Goal: Contribute content

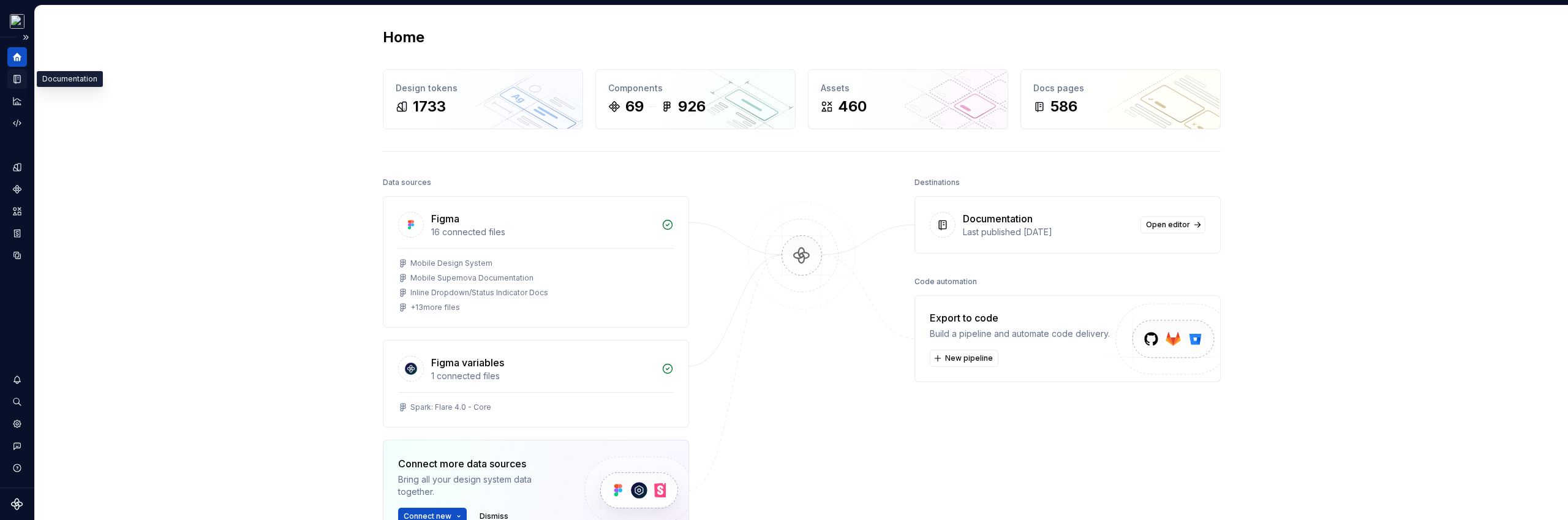
click at [22, 77] on icon "Documentation" at bounding box center [17, 79] width 11 height 11
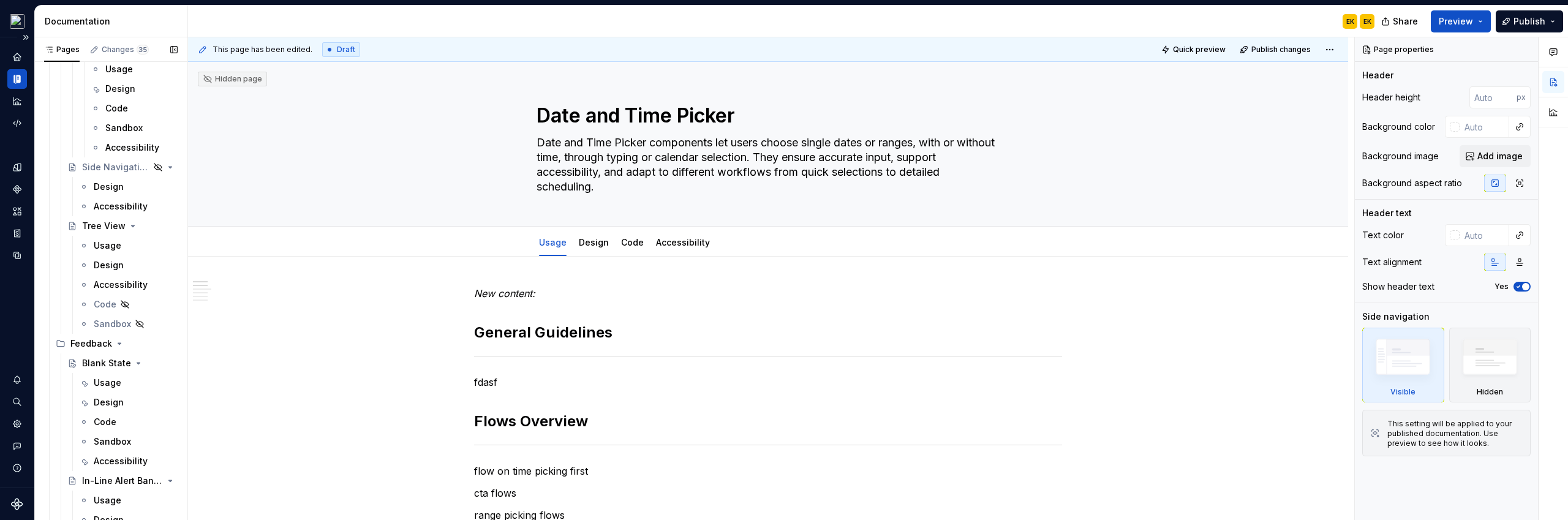
scroll to position [6751, 0]
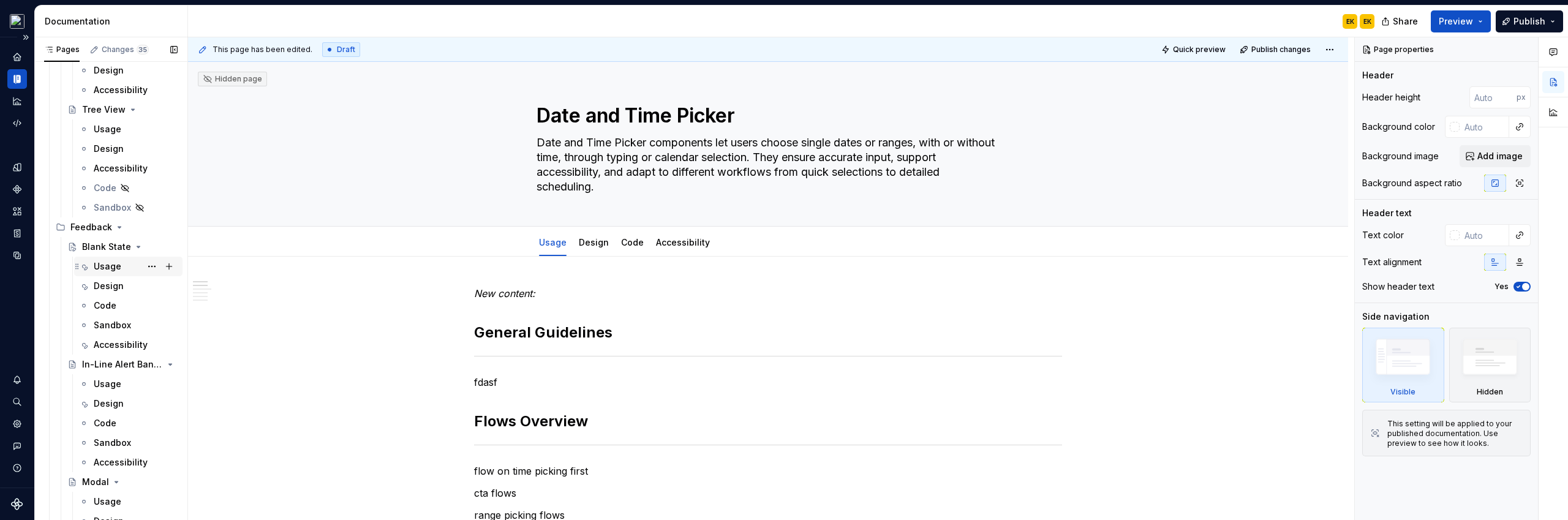
click at [119, 271] on div "Usage" at bounding box center [107, 266] width 28 height 12
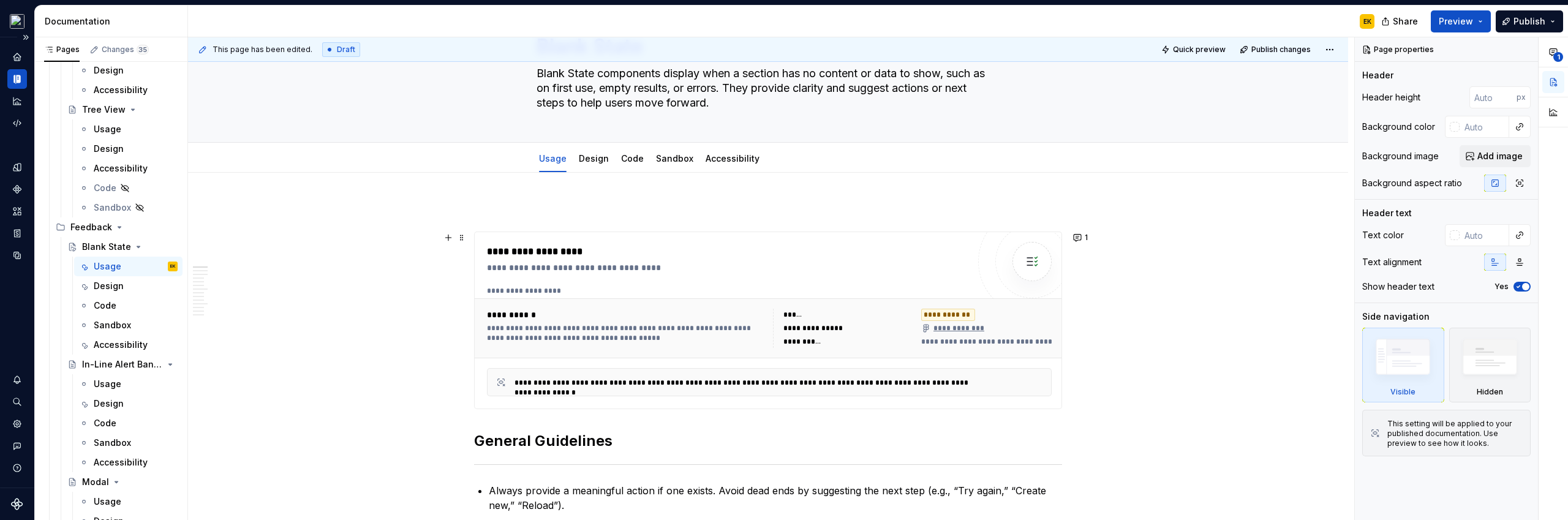
scroll to position [88, 0]
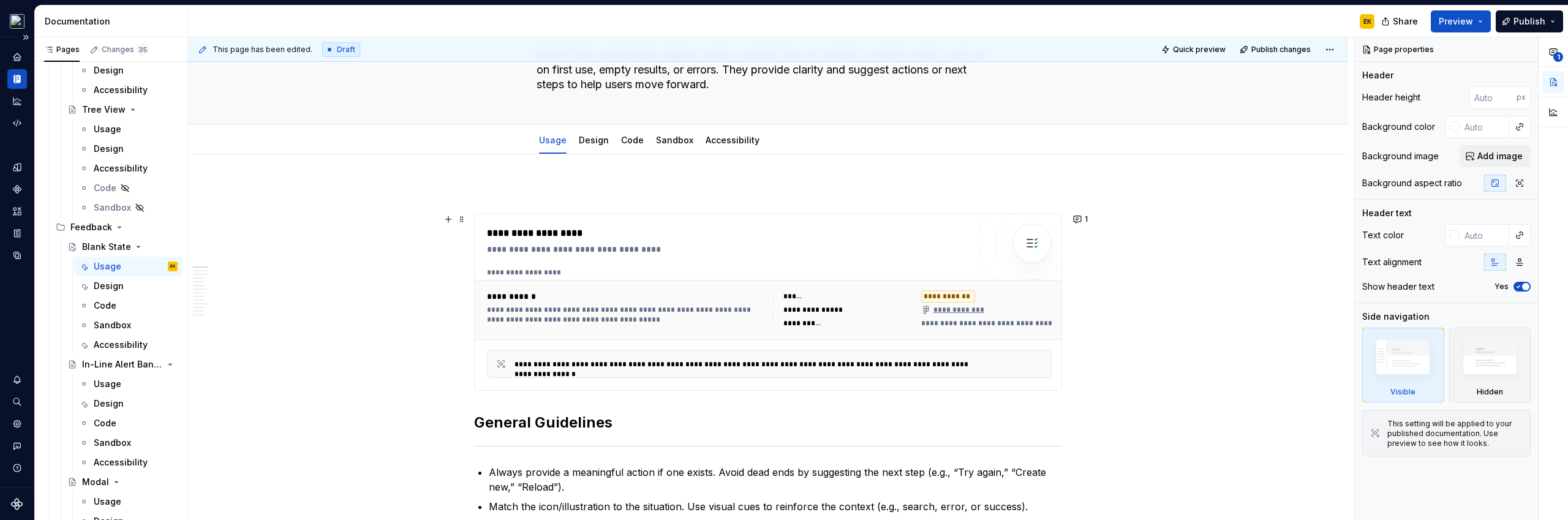
click at [533, 253] on div "**********" at bounding box center [727, 249] width 482 height 12
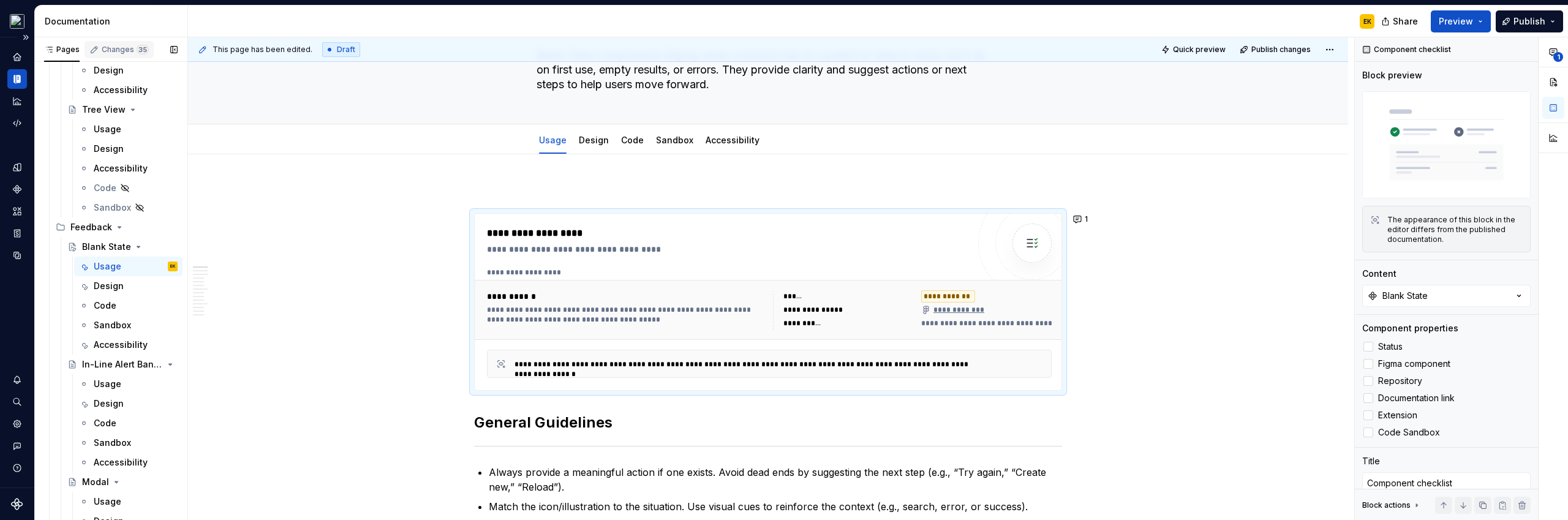
scroll to position [6751, 0]
click at [23, 37] on button "Expand sidebar" at bounding box center [26, 37] width 17 height 17
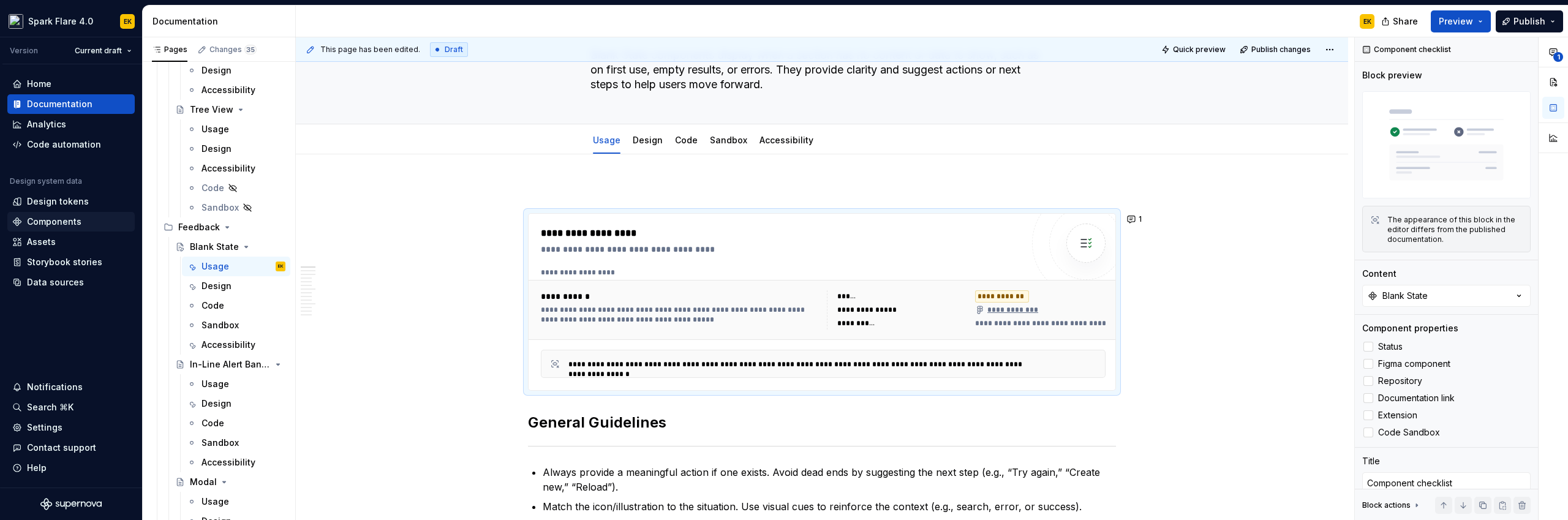
click at [81, 218] on div "Components" at bounding box center [71, 222] width 117 height 12
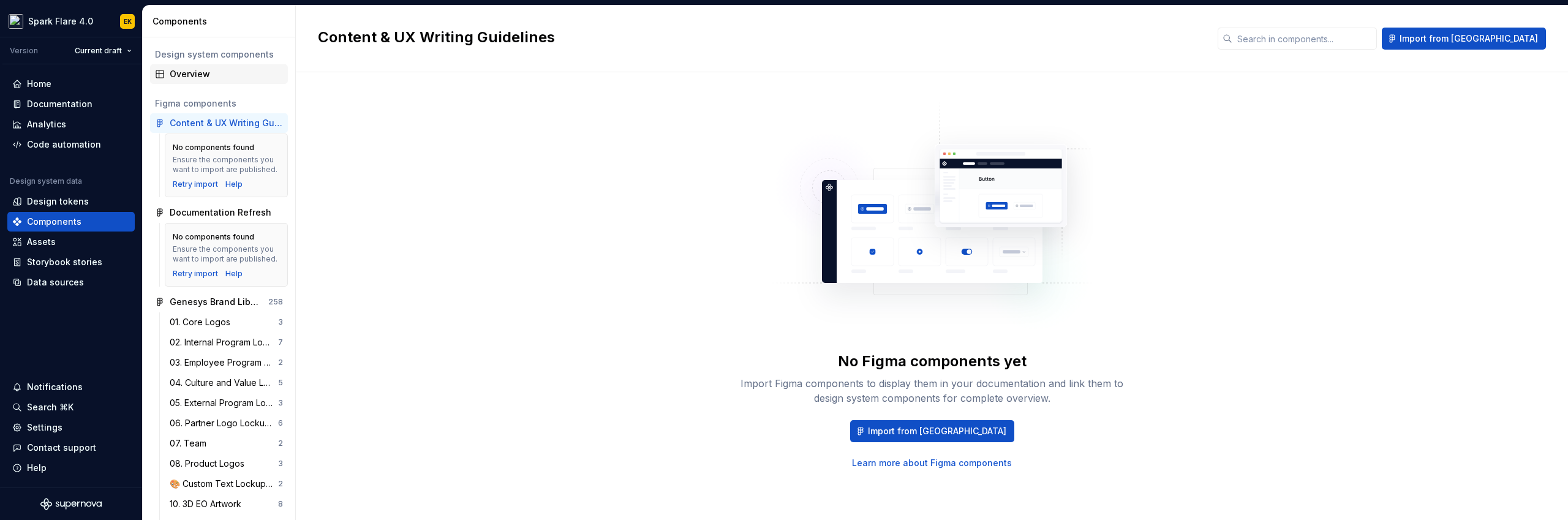
click at [195, 70] on div "Overview" at bounding box center [226, 74] width 113 height 12
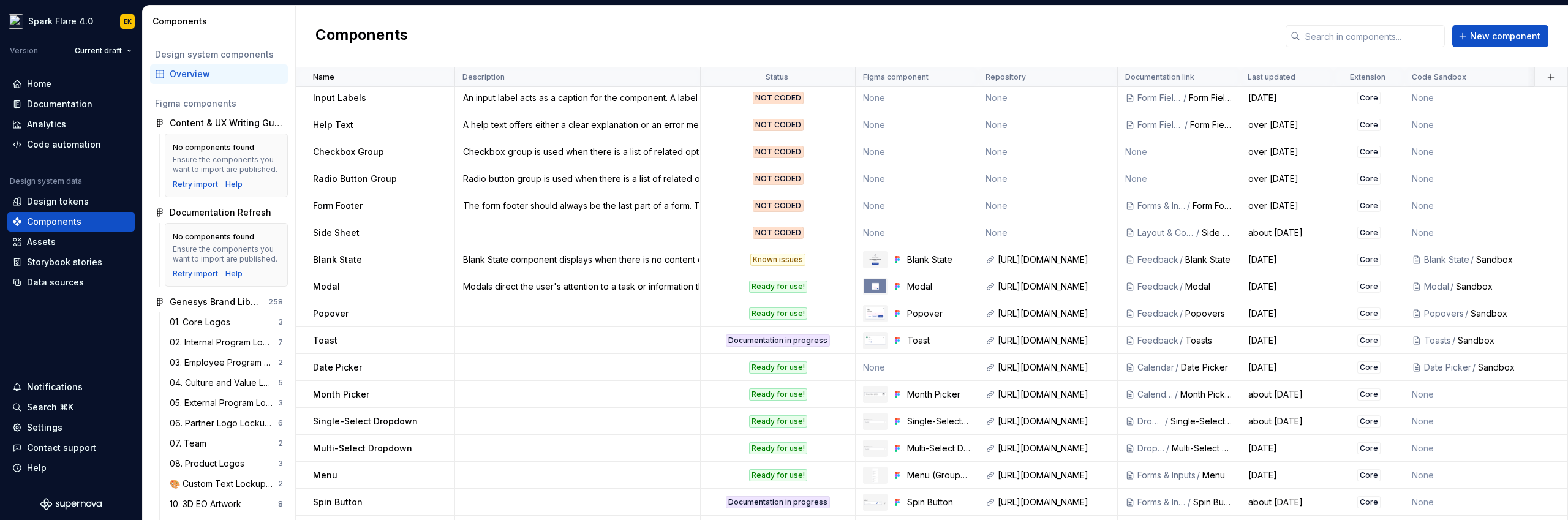
scroll to position [704, 0]
click at [778, 257] on div "Known issues" at bounding box center [777, 259] width 55 height 12
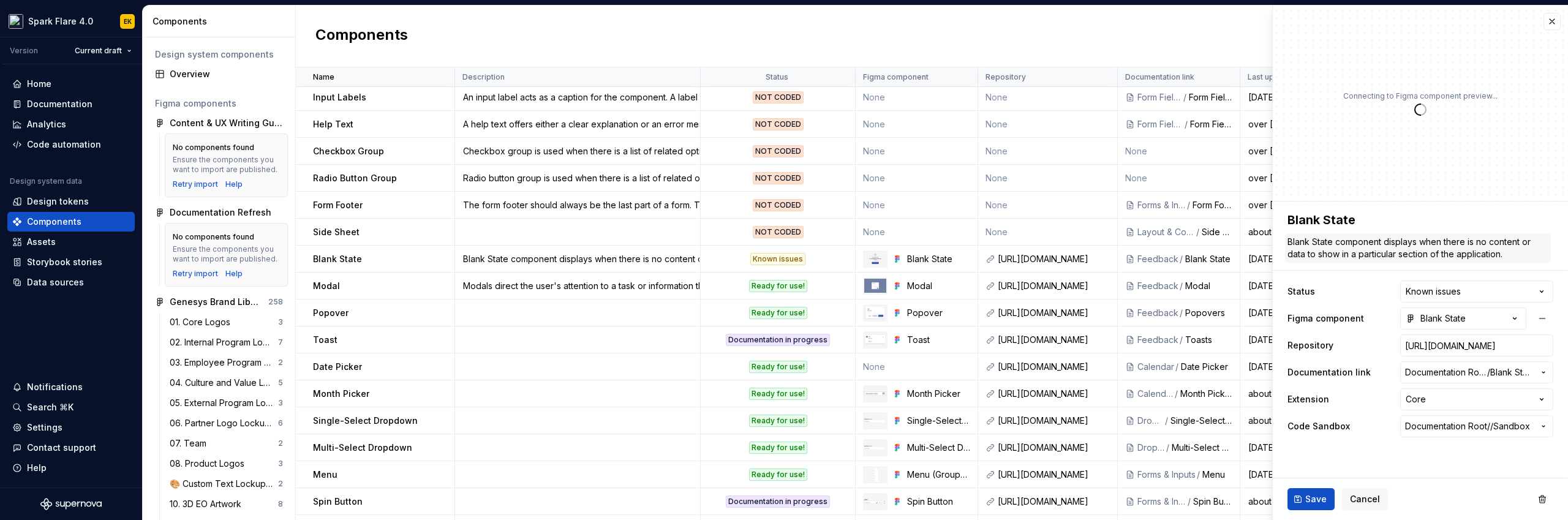
type textarea "*"
click at [1510, 295] on html "Spark Flare 4.0 EK Version Current draft Home Documentation Analytics Code auto…" at bounding box center [784, 260] width 1568 height 520
click at [1487, 292] on html "Spark Flare 4.0 EK Version Current draft Home Documentation Analytics Code auto…" at bounding box center [784, 260] width 1568 height 520
select select "**********"
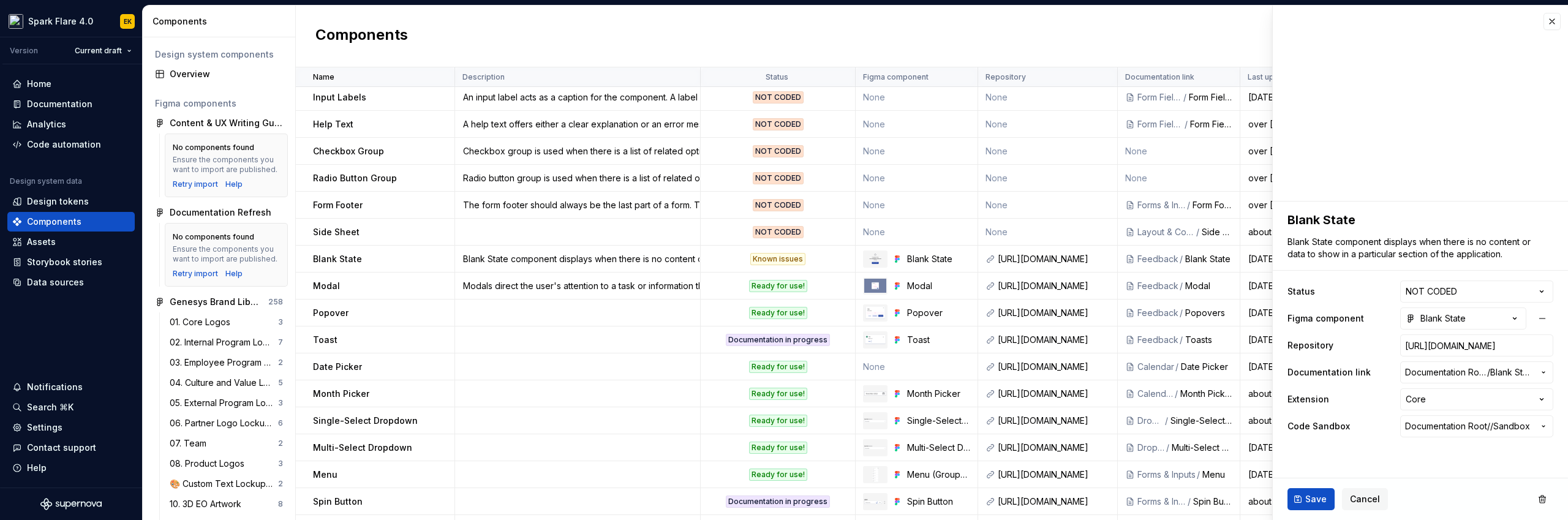
type textarea "*"
click at [1458, 289] on html "Spark Flare 4.0 EK Version Current draft Home Documentation Analytics Code auto…" at bounding box center [784, 260] width 1568 height 520
select select "**********"
click at [1442, 481] on div "Save Cancel" at bounding box center [1420, 499] width 295 height 41
click at [1441, 425] on span "Documentation Root /" at bounding box center [1447, 426] width 85 height 12
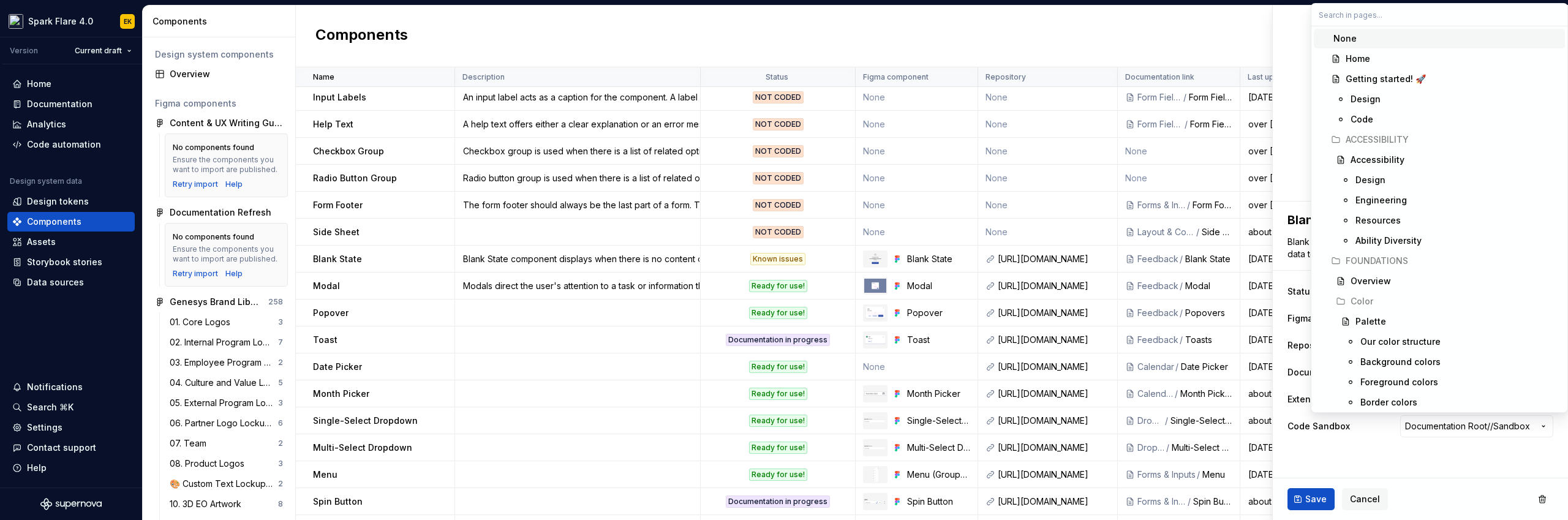
click at [1436, 455] on html "Spark Flare 4.0 EK Version Current draft Home Documentation Analytics Code auto…" at bounding box center [784, 260] width 1568 height 520
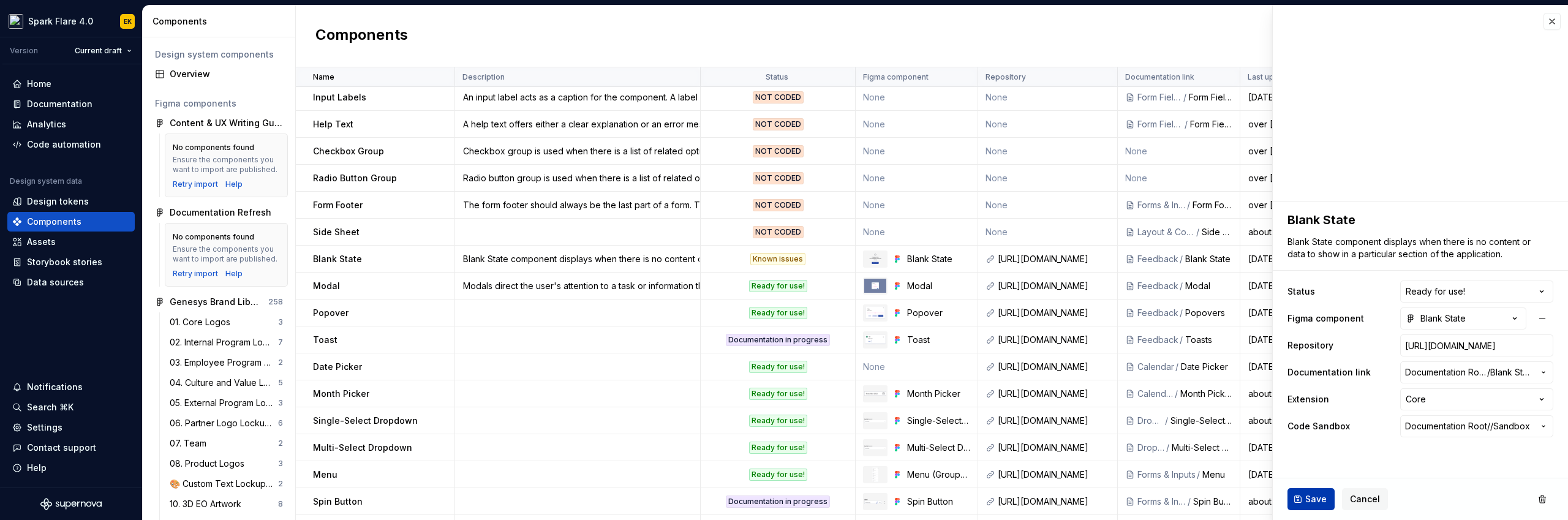
click at [1295, 497] on button "Save" at bounding box center [1310, 499] width 47 height 22
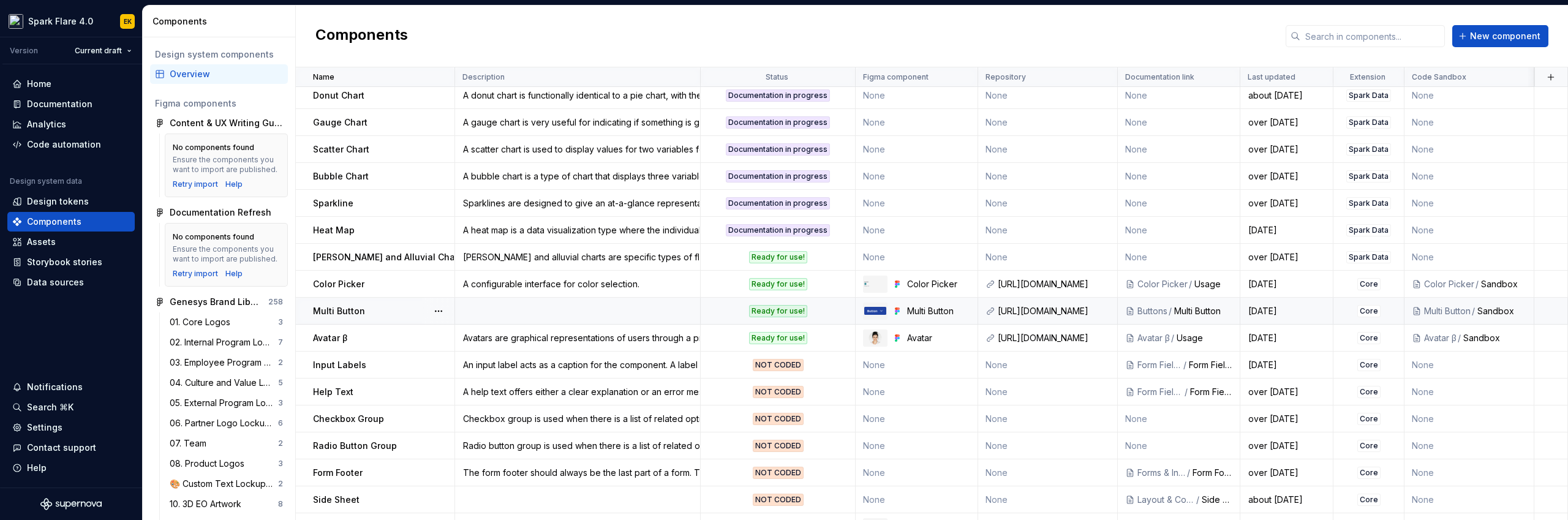
scroll to position [370, 0]
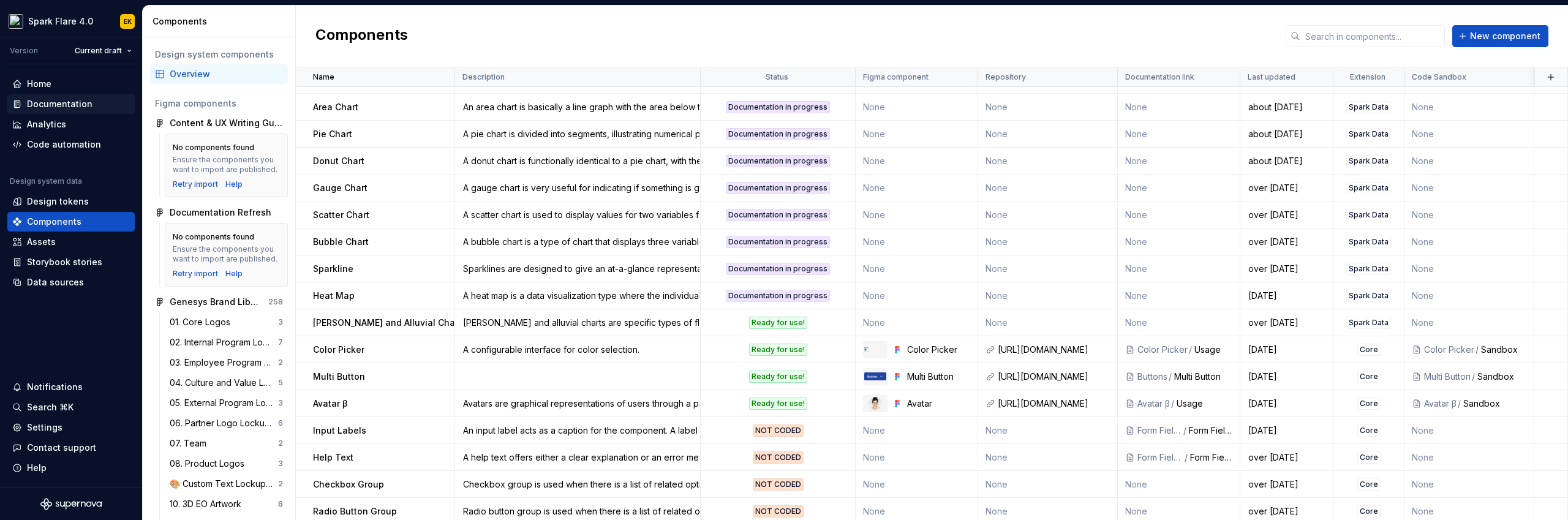
click at [93, 98] on div "Documentation" at bounding box center [71, 104] width 117 height 12
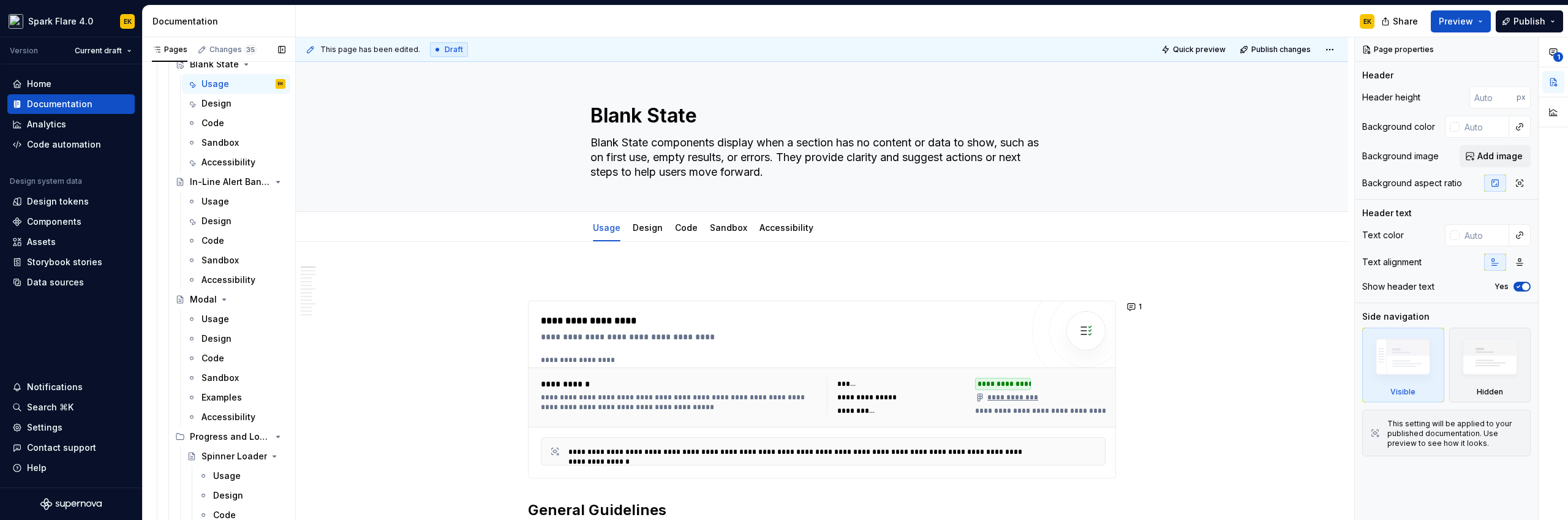
scroll to position [6810, 0]
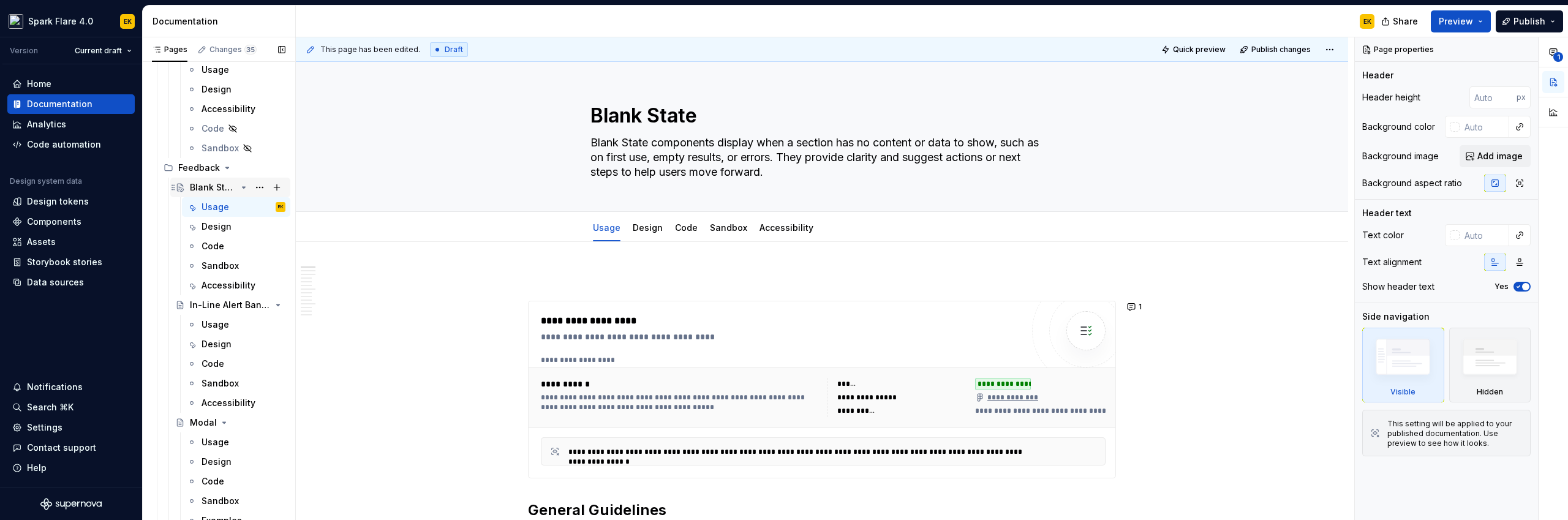
click at [211, 184] on div "Blank State" at bounding box center [213, 187] width 47 height 12
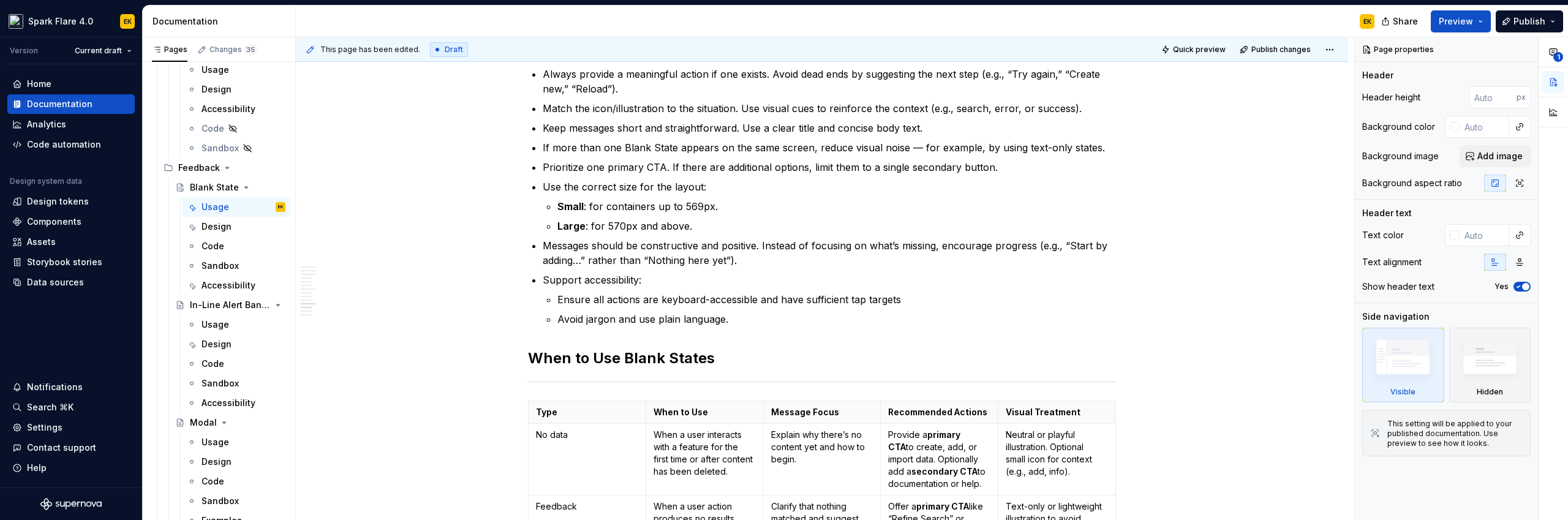
scroll to position [0, 0]
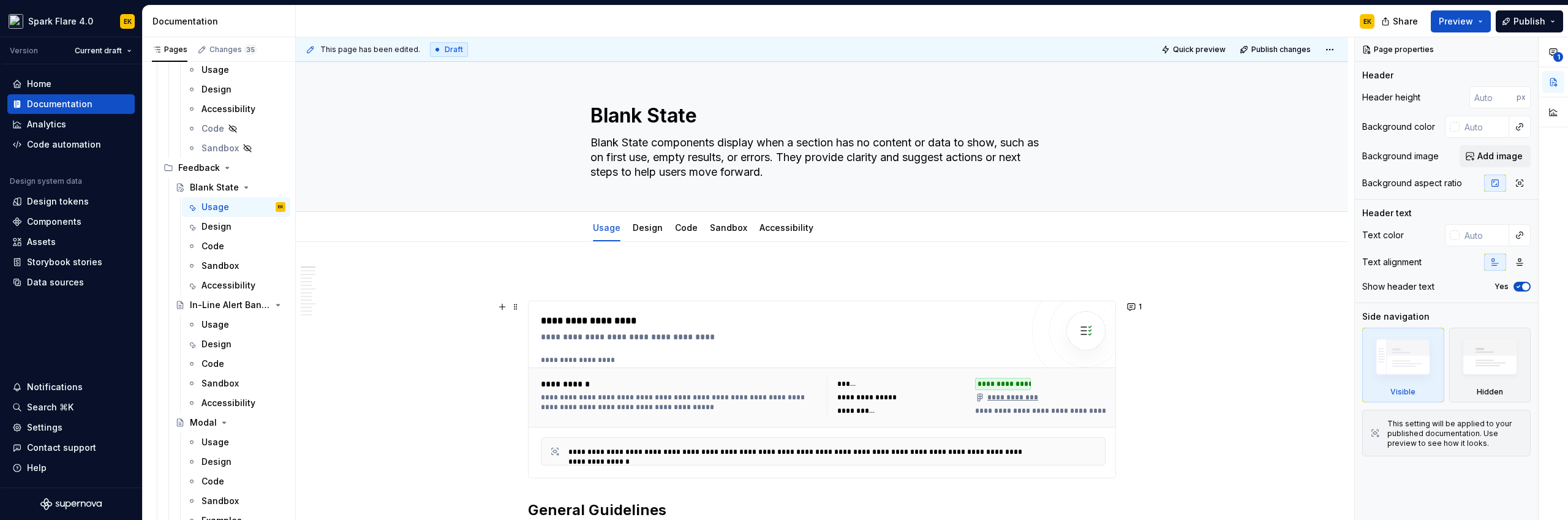
type textarea "*"
